Goal: Information Seeking & Learning: Learn about a topic

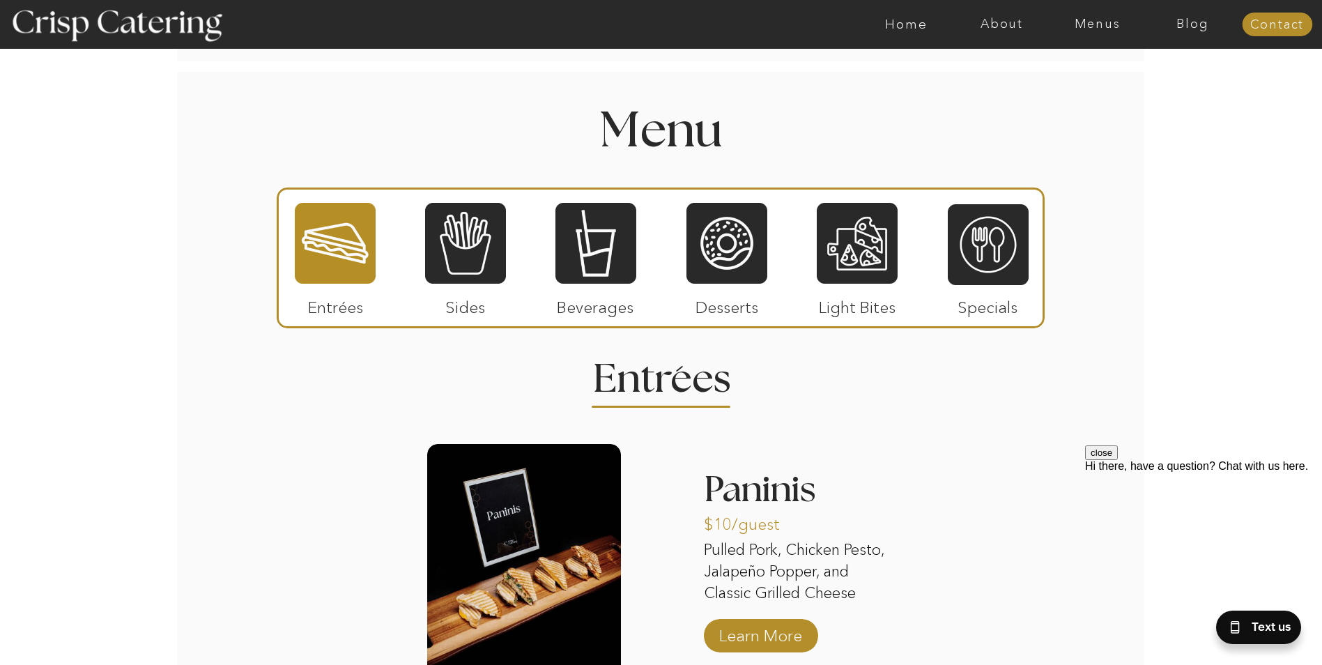
scroll to position [1603, 0]
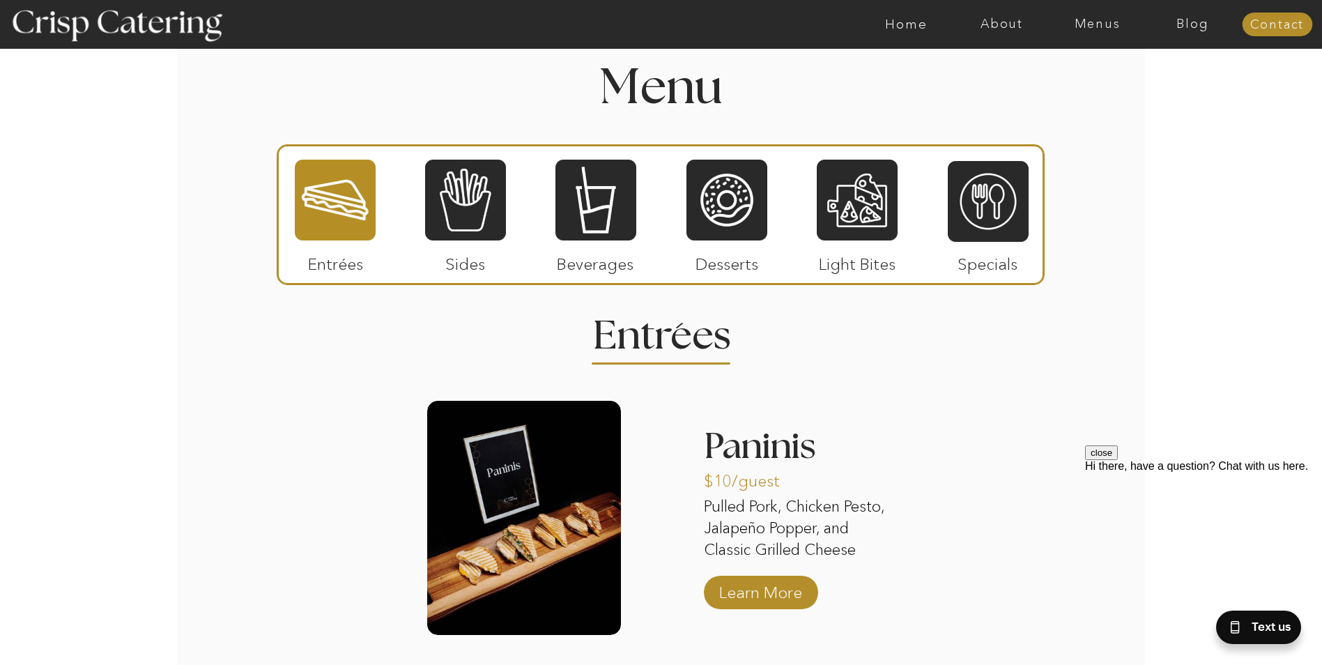
click at [343, 203] on div at bounding box center [335, 200] width 81 height 84
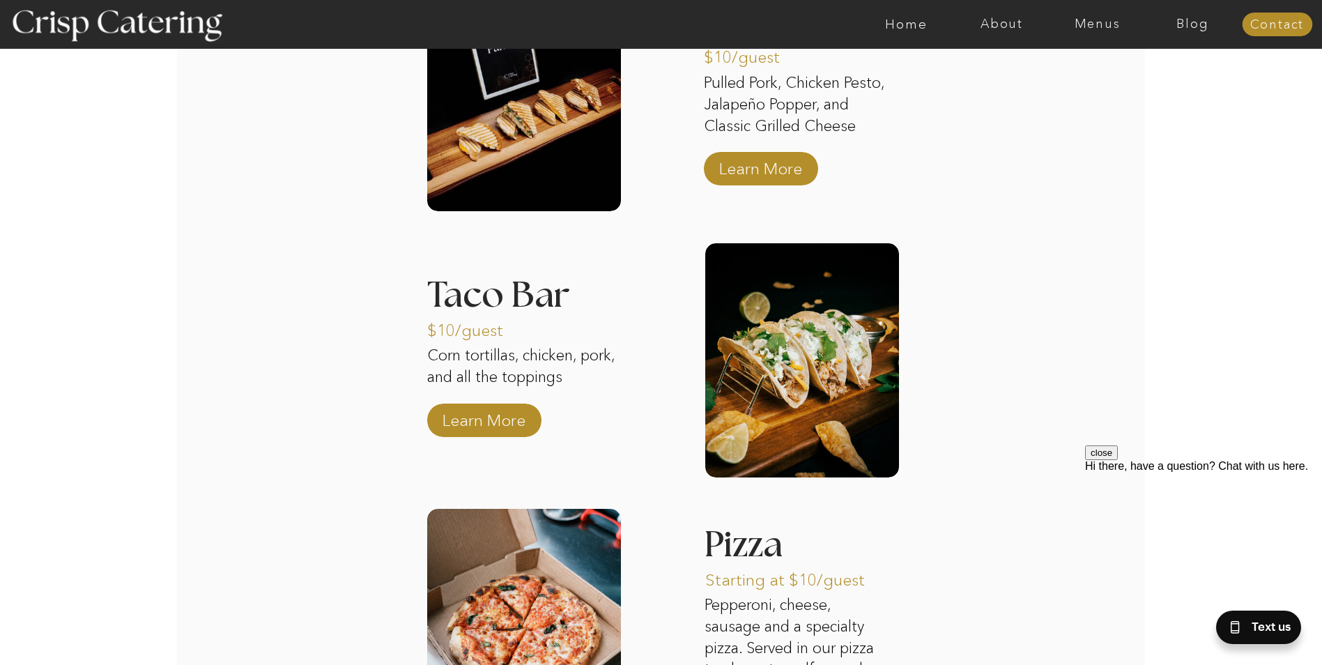
scroll to position [1998, 0]
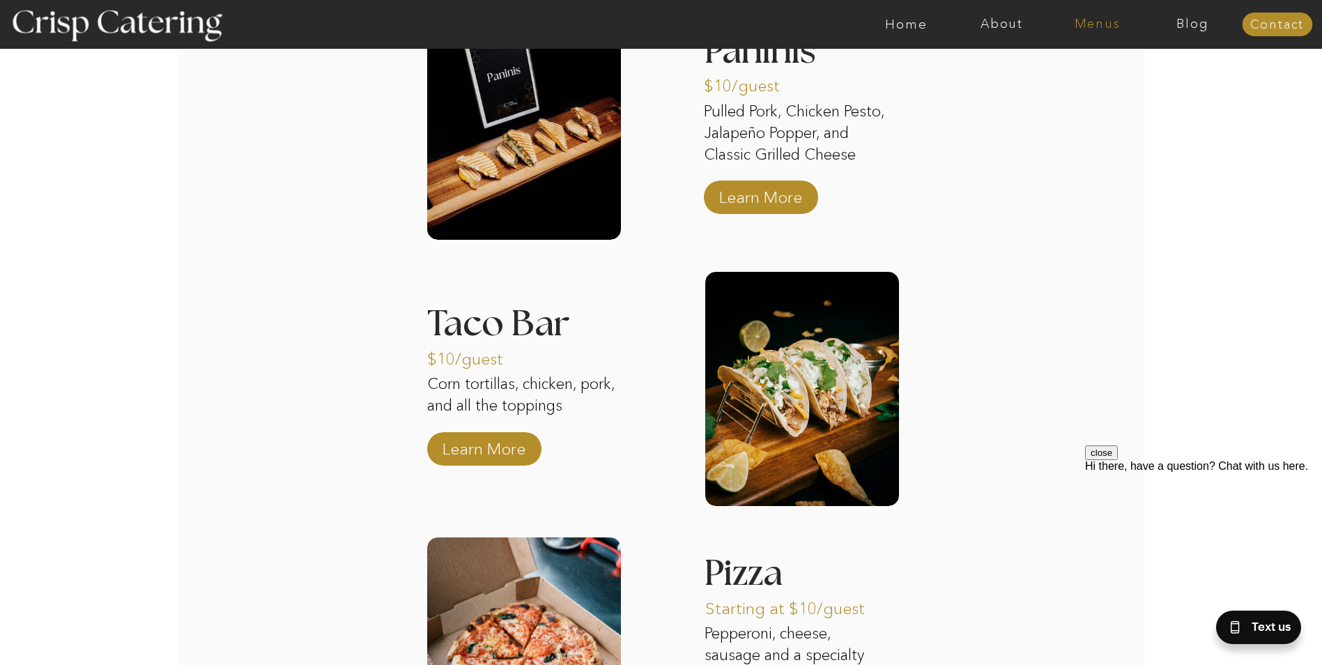
click at [1088, 20] on nav "Menus" at bounding box center [1097, 24] width 95 height 14
click at [1067, 78] on nav "Winter (Sep-Feb)" at bounding box center [1096, 81] width 114 height 13
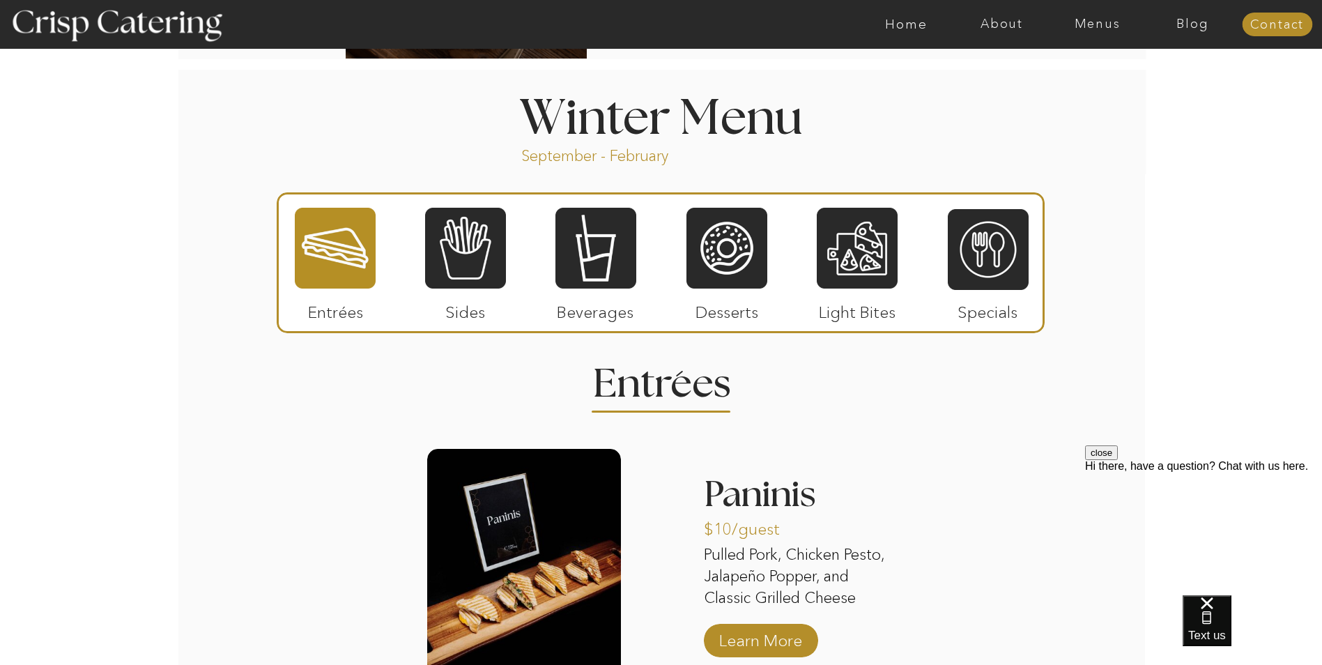
scroll to position [1484, 0]
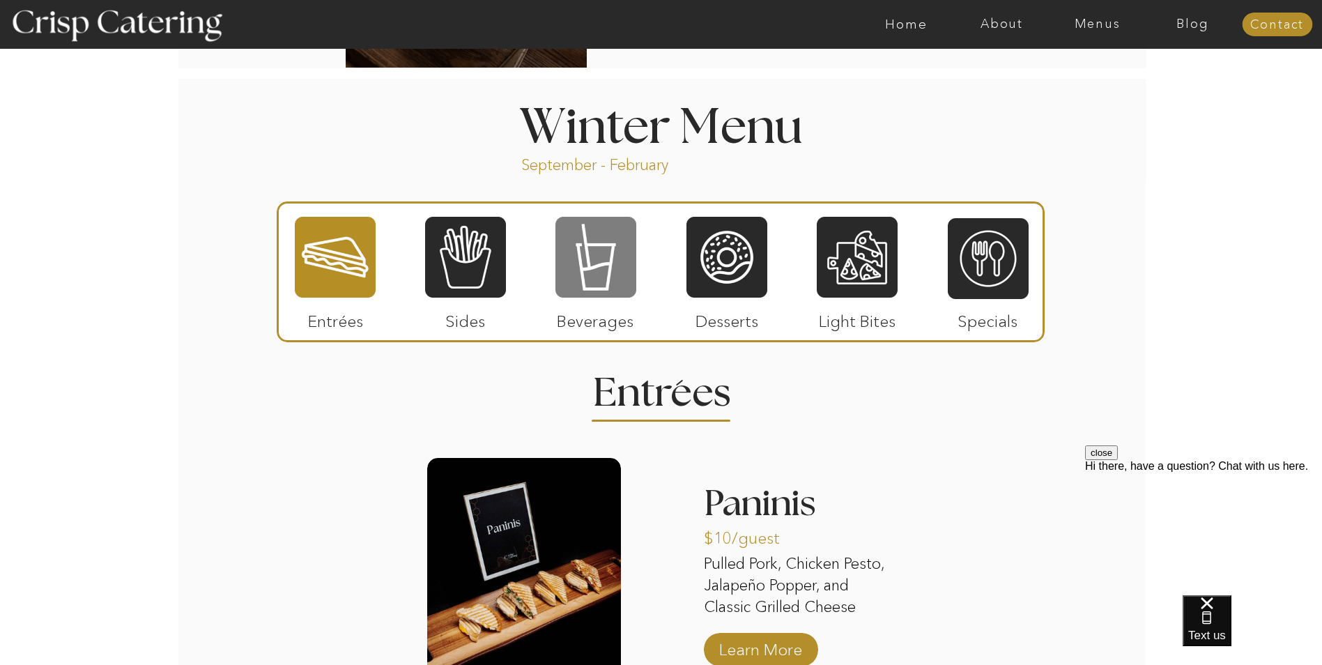
click at [603, 275] on div at bounding box center [595, 257] width 81 height 84
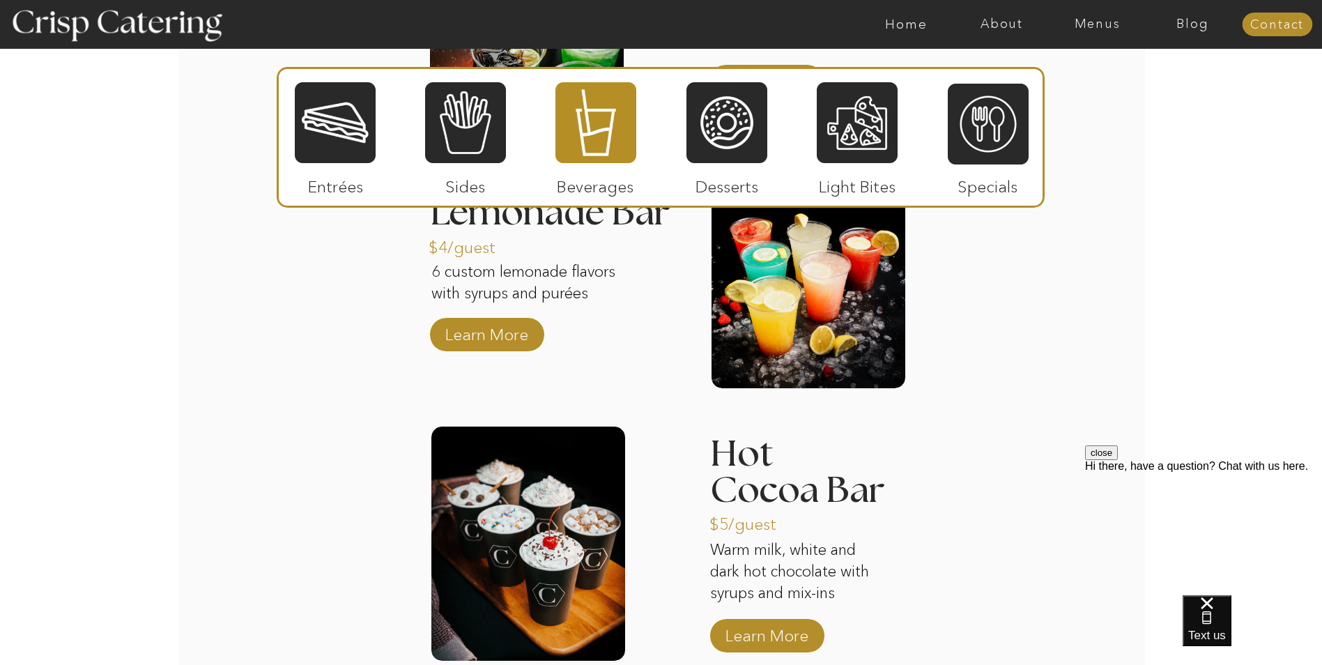
scroll to position [2041, 0]
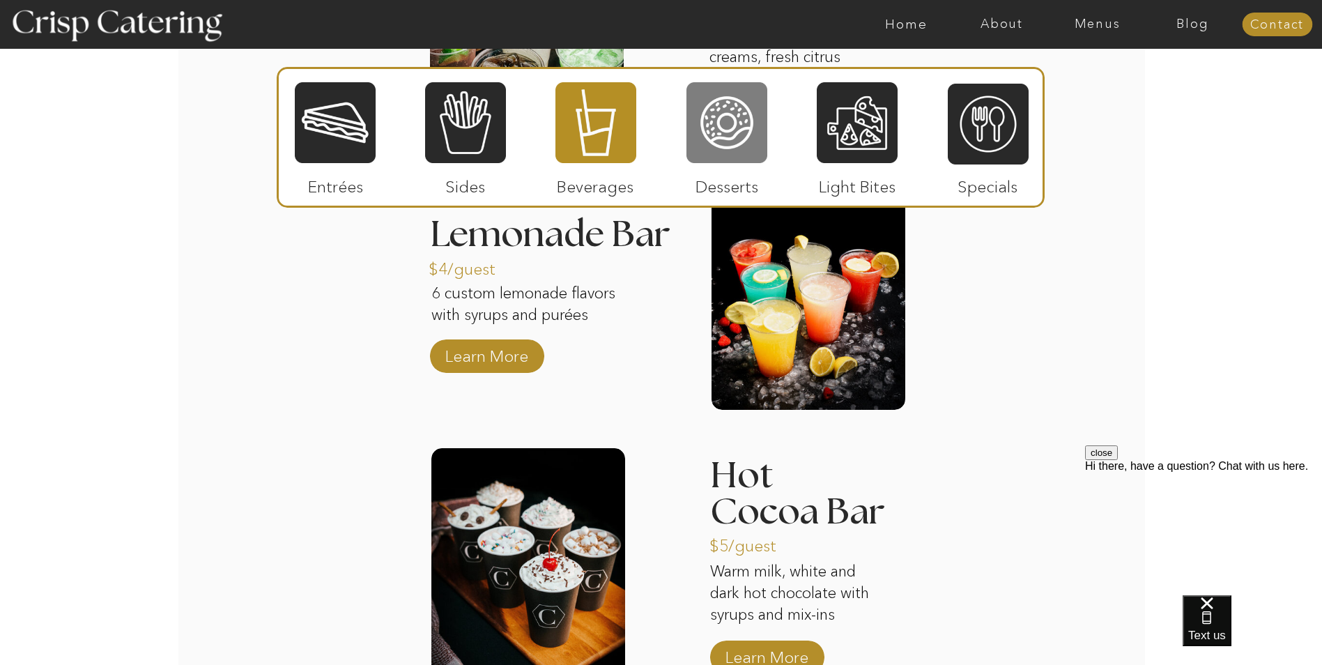
click at [725, 129] on div at bounding box center [726, 123] width 81 height 84
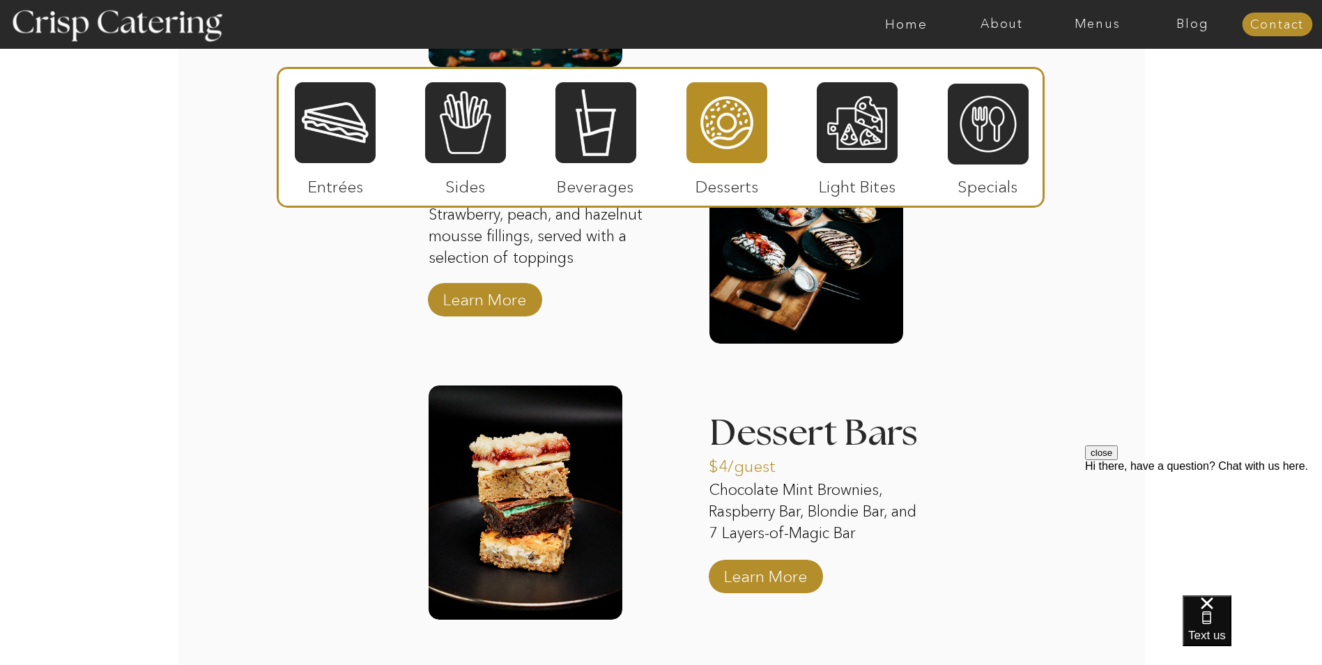
scroll to position [2090, 0]
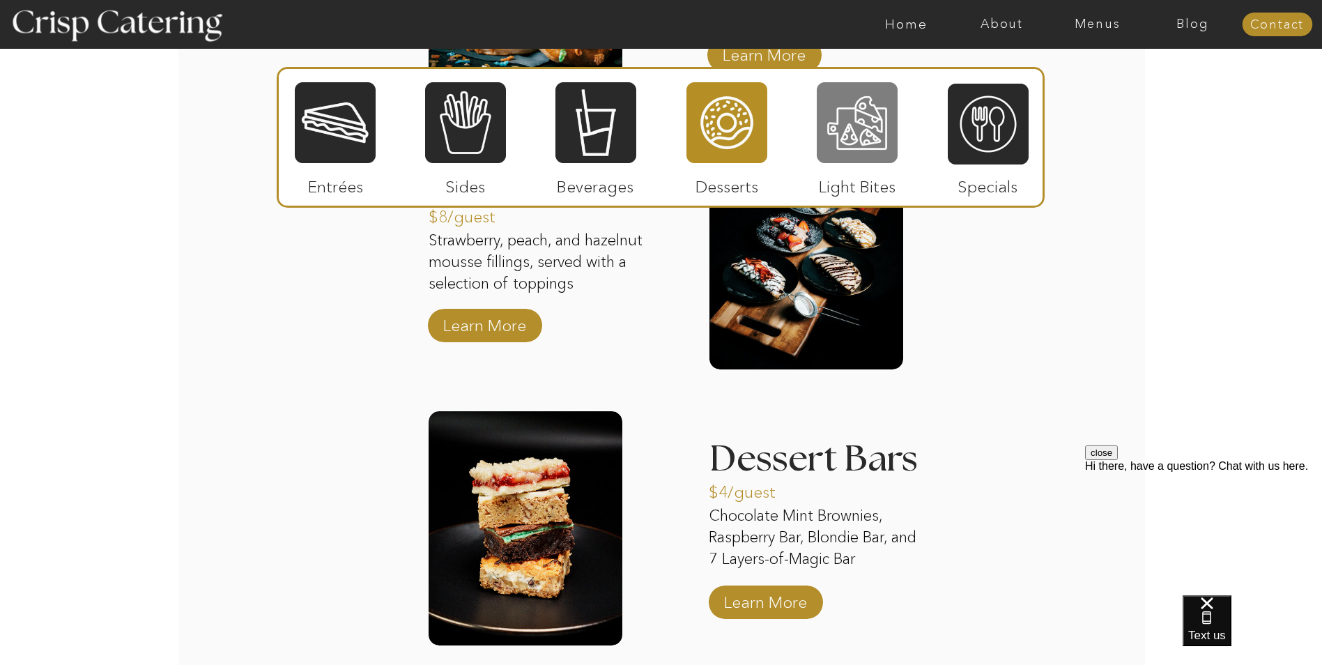
click at [850, 126] on div at bounding box center [857, 123] width 81 height 84
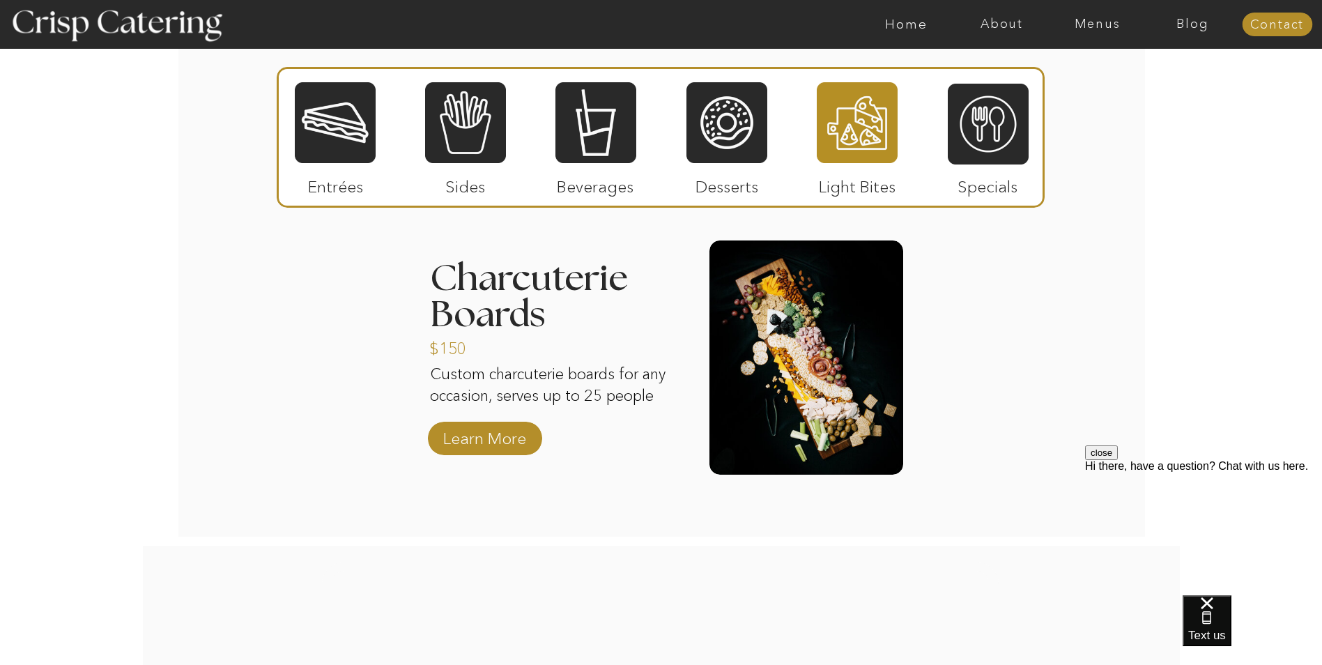
scroll to position [1742, 0]
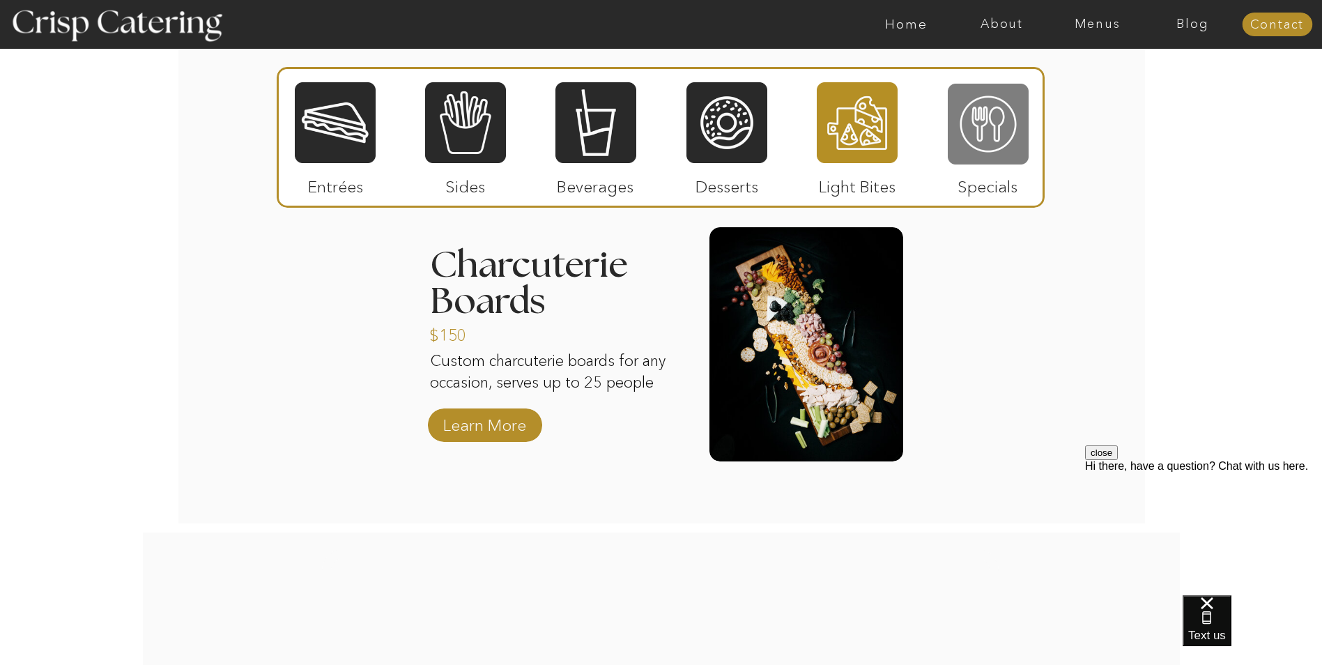
click at [992, 128] on div at bounding box center [988, 124] width 81 height 84
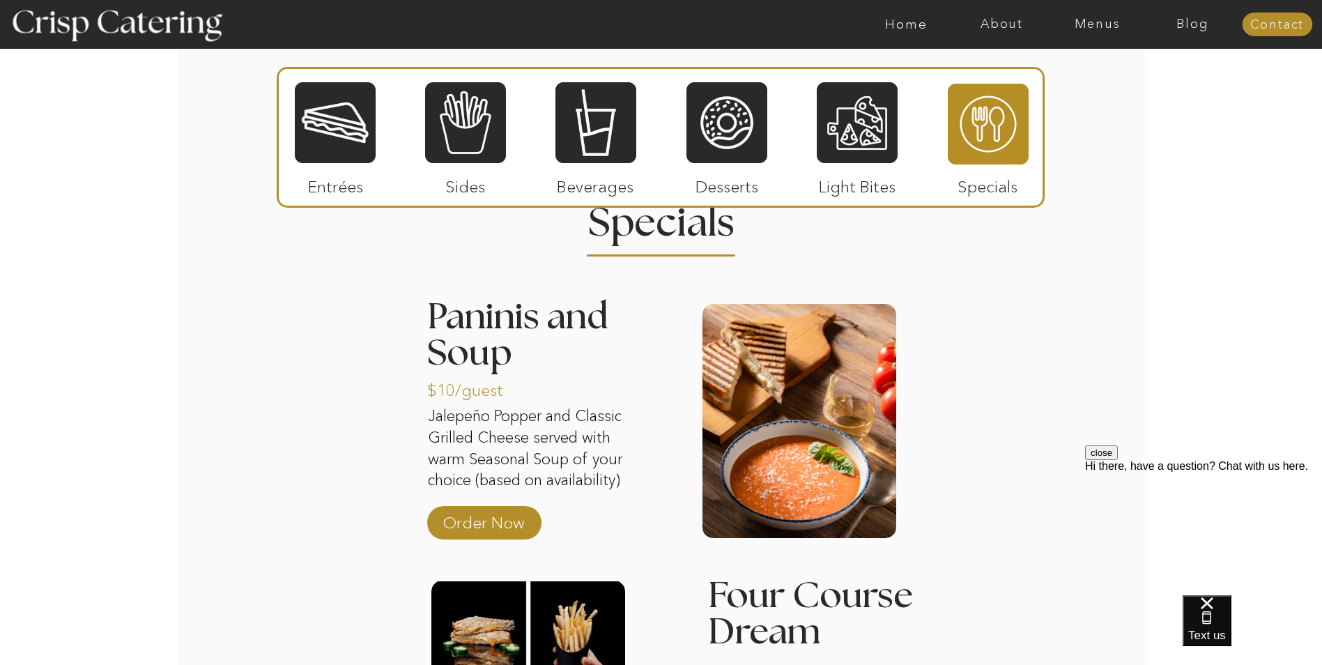
scroll to position [1651, 0]
